Goal: Navigation & Orientation: Find specific page/section

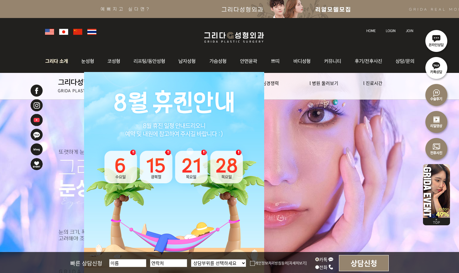
click at [56, 59] on img at bounding box center [58, 61] width 32 height 23
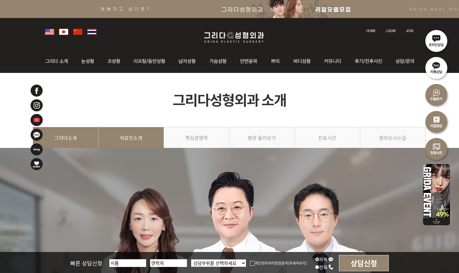
click at [131, 139] on link "의료진소개" at bounding box center [130, 140] width 65 height 27
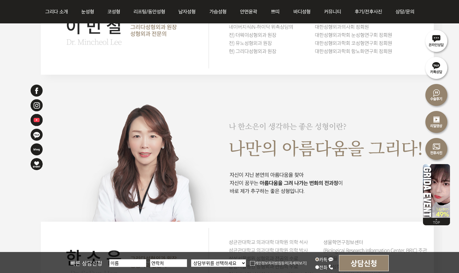
scroll to position [880, 0]
